Goal: Task Accomplishment & Management: Manage account settings

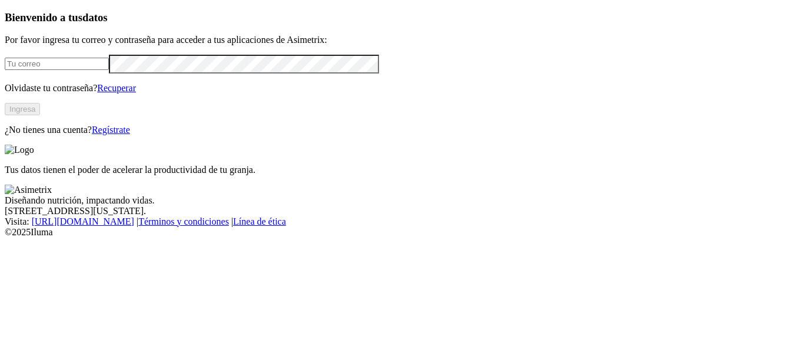
click at [69, 70] on input "email" at bounding box center [57, 64] width 104 height 12
type input "[PERSON_NAME][EMAIL_ADDRESS][PERSON_NAME][DOMAIN_NAME]"
click input "submit" at bounding box center [0, 0] width 0 height 0
